Goal: Check status: Check status

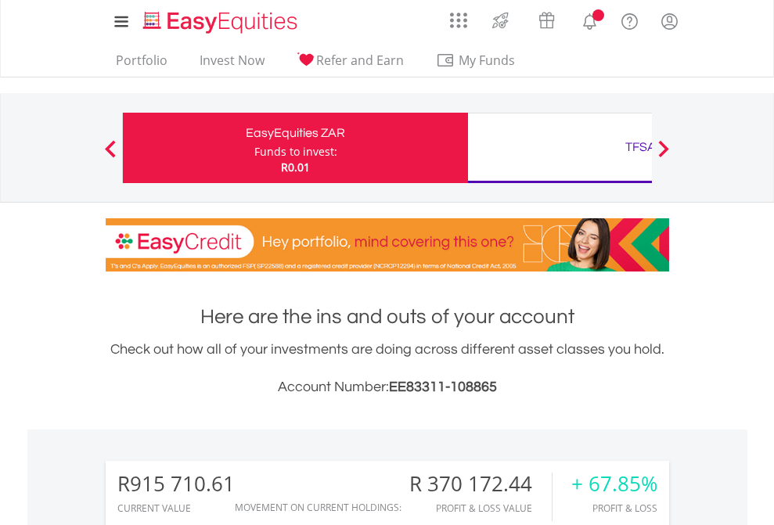
scroll to position [150, 246]
click at [254, 148] on div "Funds to invest:" at bounding box center [295, 152] width 83 height 16
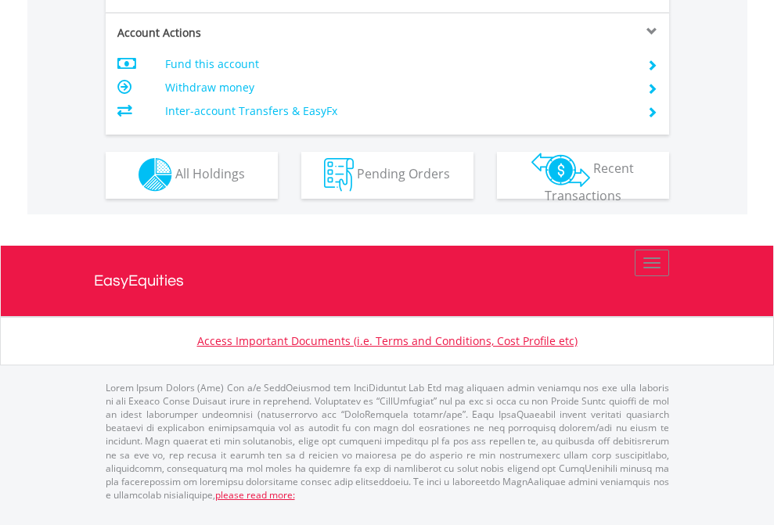
scroll to position [1464, 0]
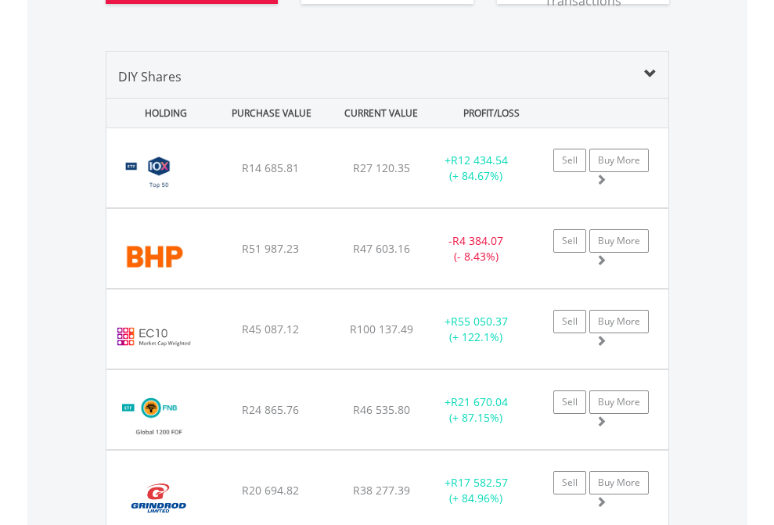
scroll to position [1867, 0]
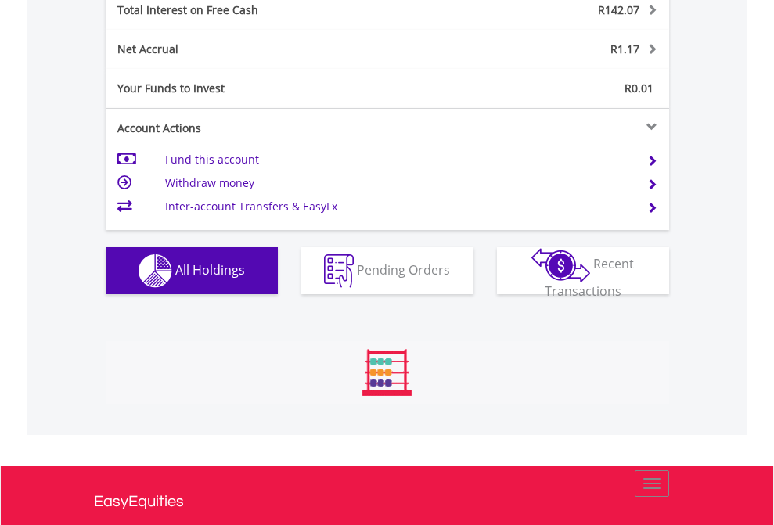
scroll to position [150, 246]
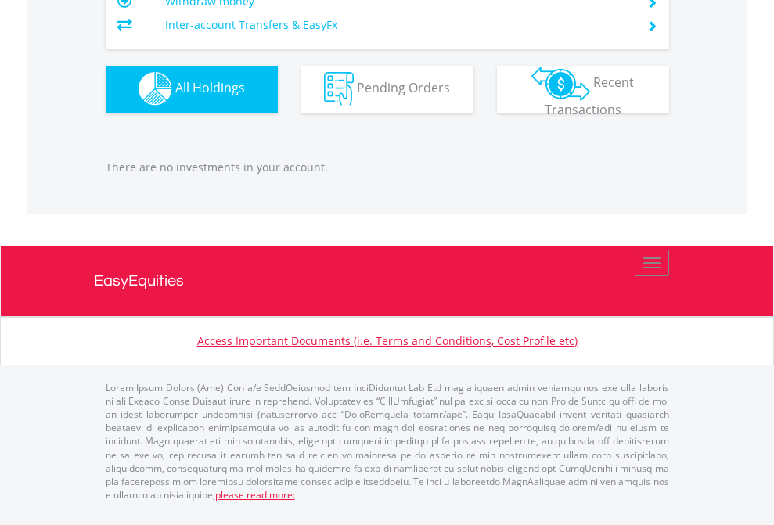
scroll to position [150, 246]
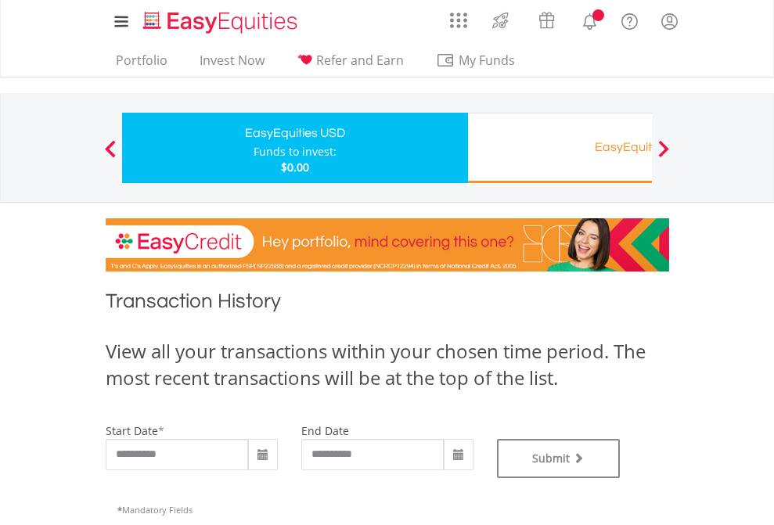
type input "**********"
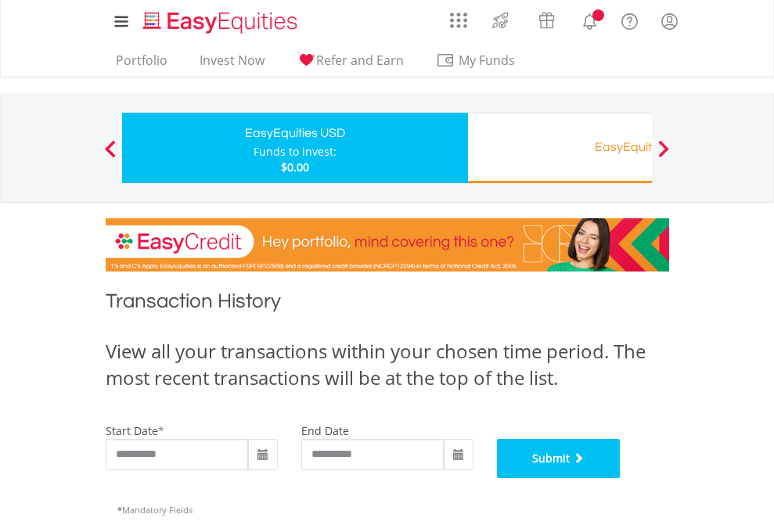
click at [621, 478] on button "Submit" at bounding box center [559, 458] width 124 height 39
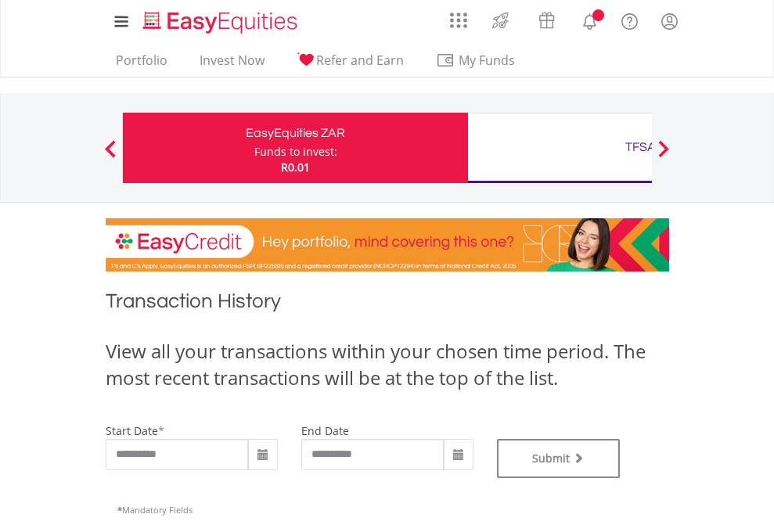
click at [560, 148] on div "TFSA" at bounding box center [641, 147] width 327 height 22
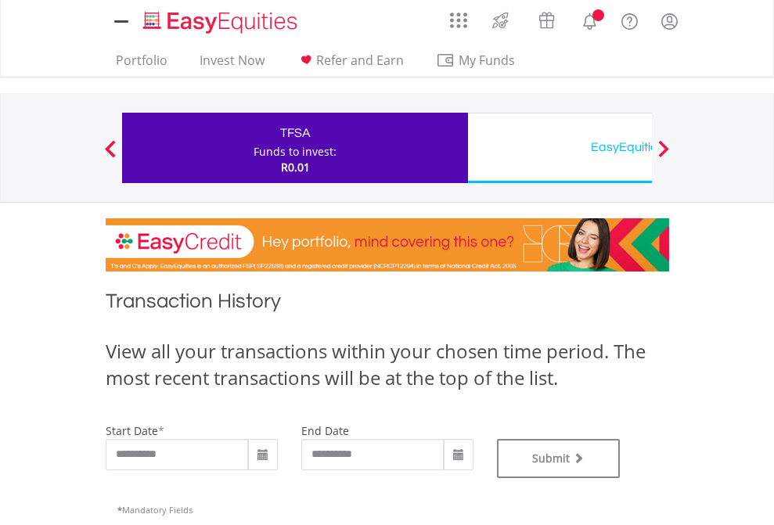
type input "**********"
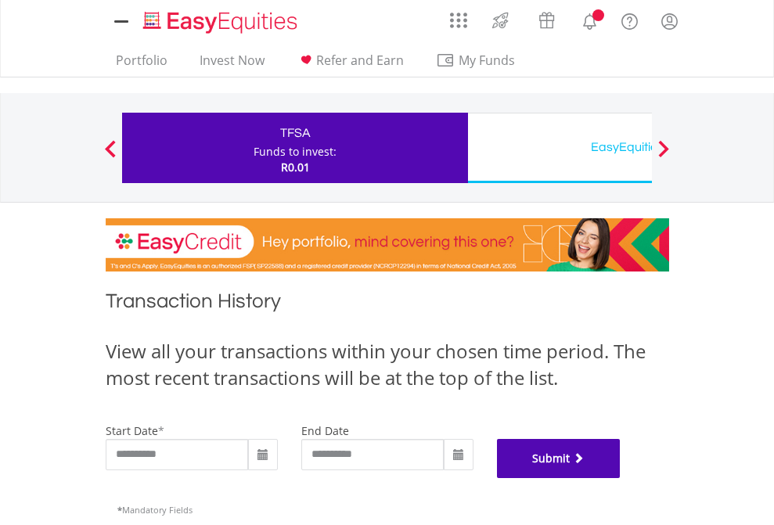
click at [621, 478] on button "Submit" at bounding box center [559, 458] width 124 height 39
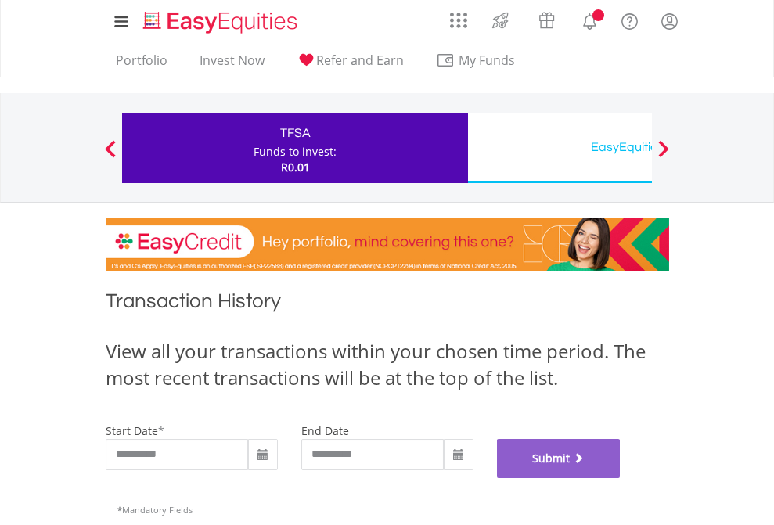
scroll to position [635, 0]
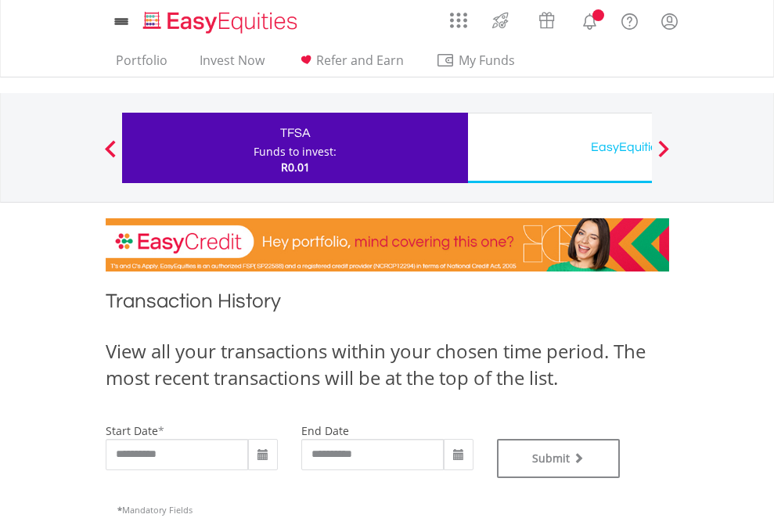
click at [560, 148] on div "EasyEquities USD" at bounding box center [641, 147] width 327 height 22
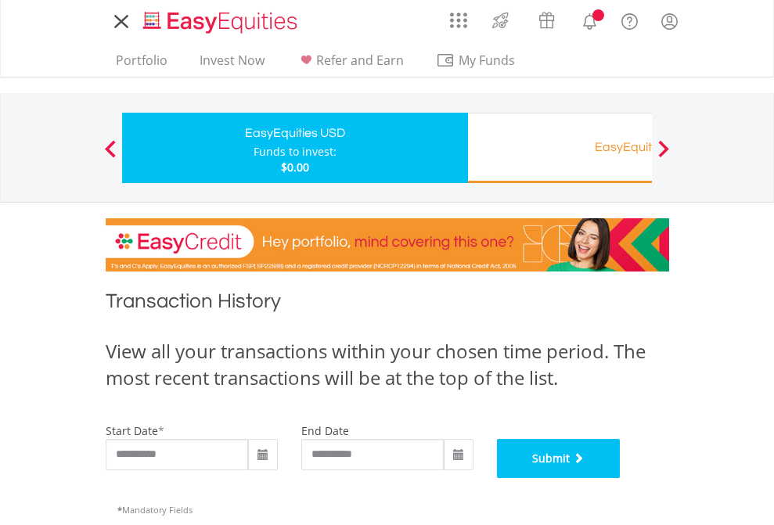
click at [621, 478] on button "Submit" at bounding box center [559, 458] width 124 height 39
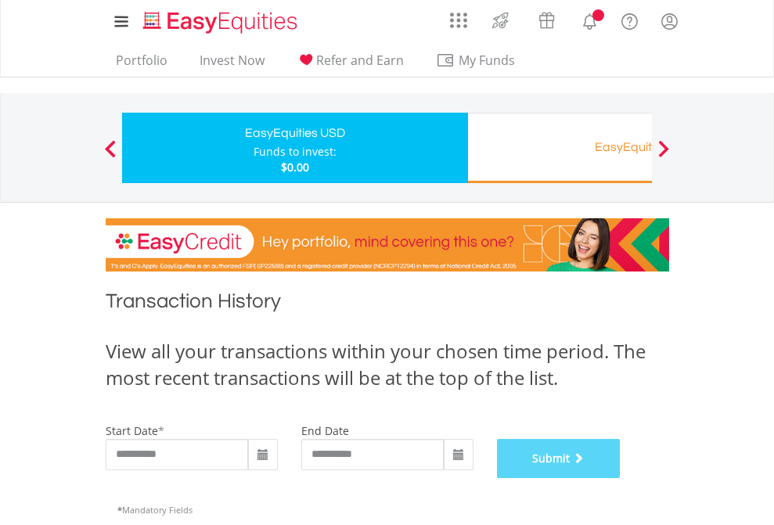
scroll to position [635, 0]
